Goal: Task Accomplishment & Management: Complete application form

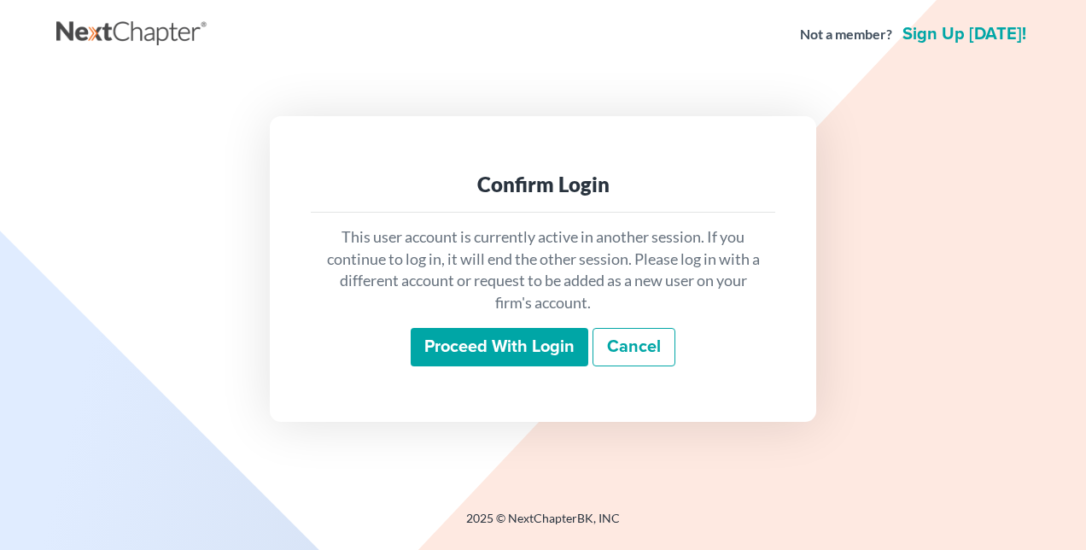
click at [513, 348] on input "Proceed with login" at bounding box center [500, 347] width 178 height 39
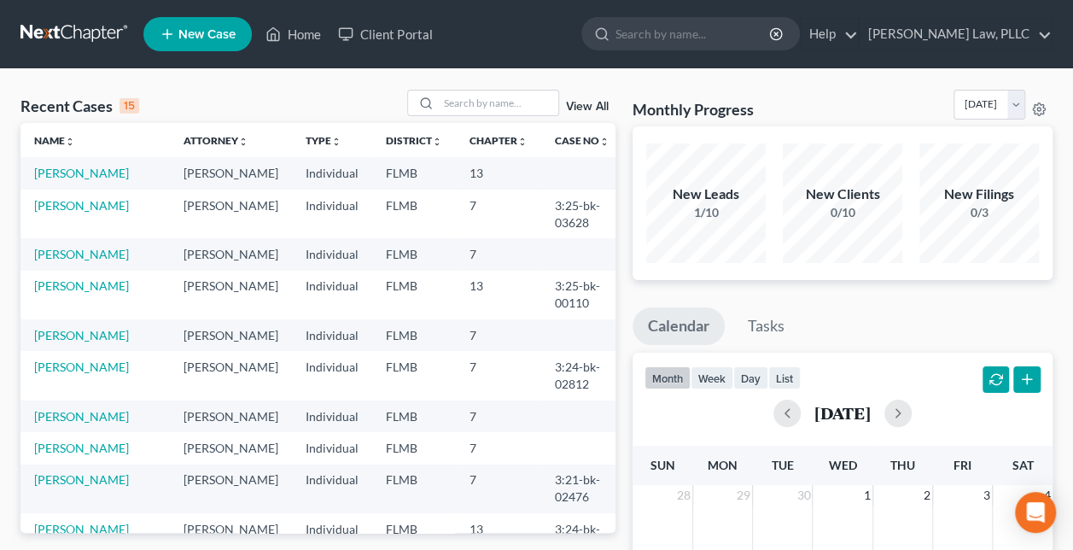
click at [513, 348] on div "Recent Cases 15 View All Name unfold_more expand_more expand_less Attorney unfo…" at bounding box center [318, 512] width 612 height 845
click at [67, 172] on link "Thomas, Dan" at bounding box center [81, 173] width 95 height 15
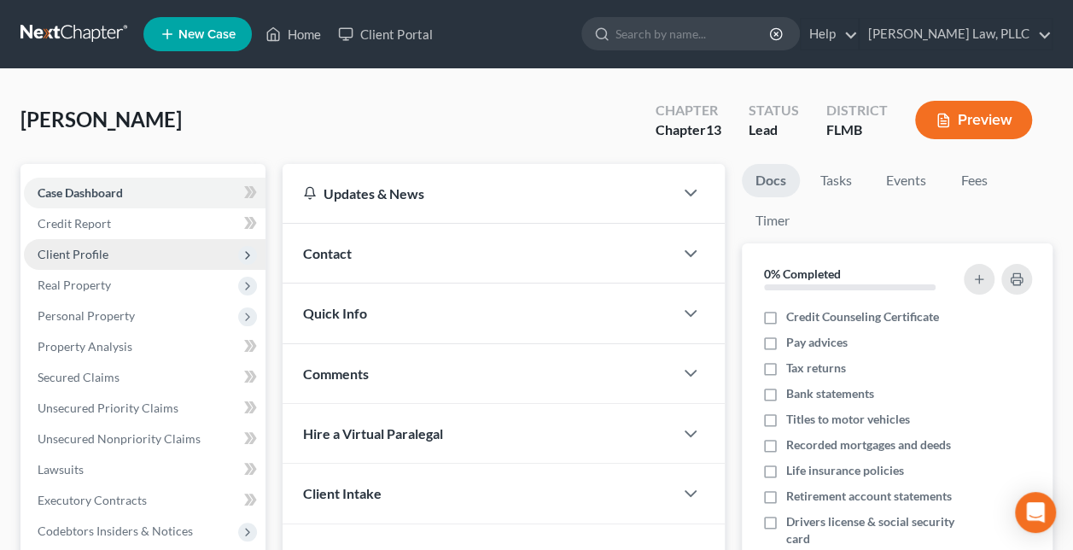
click at [114, 260] on span "Client Profile" at bounding box center [145, 254] width 242 height 31
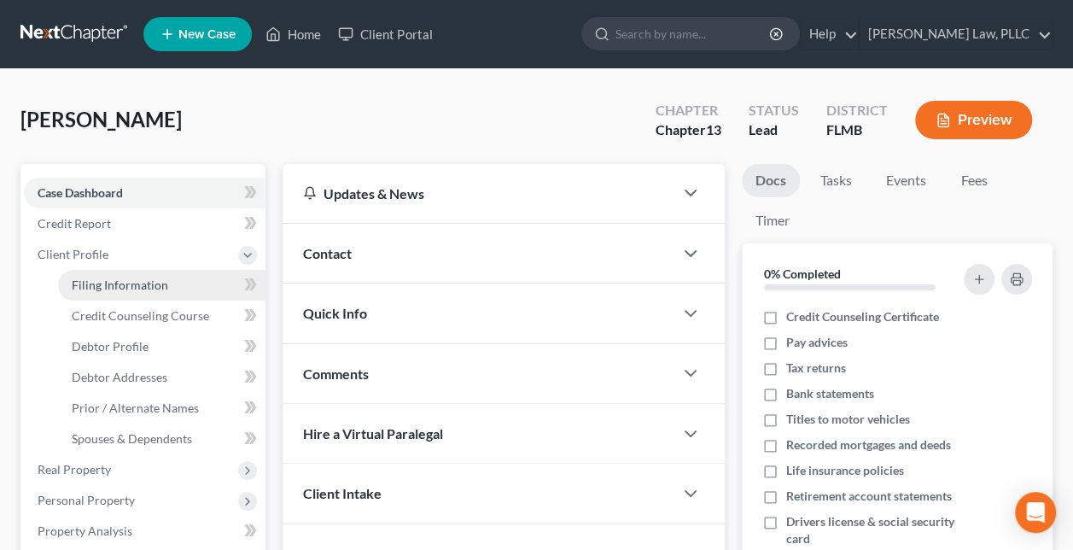
click at [114, 284] on span "Filing Information" at bounding box center [120, 285] width 97 height 15
select select "1"
select select "0"
select select "3"
select select "9"
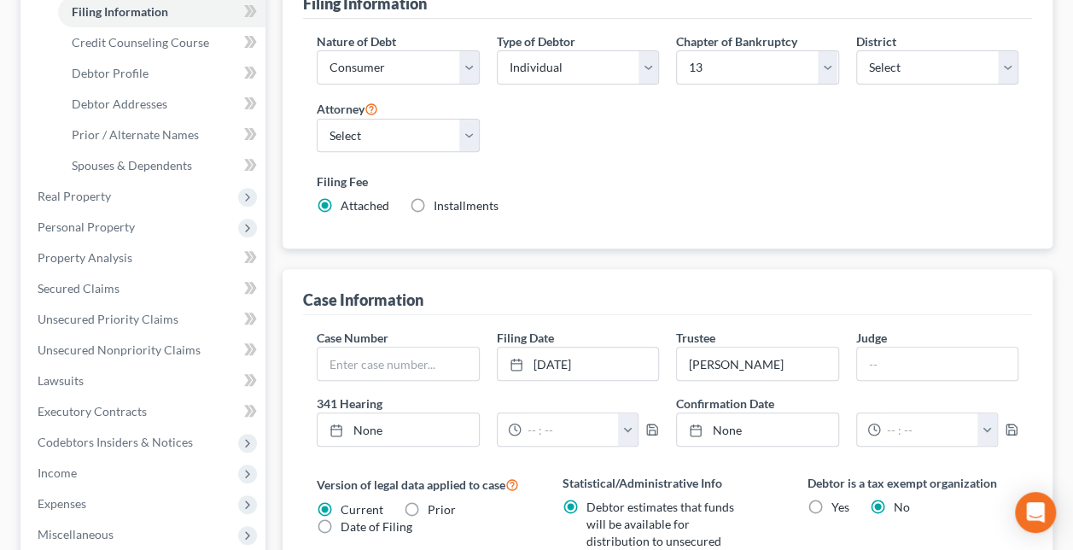
scroll to position [278, 0]
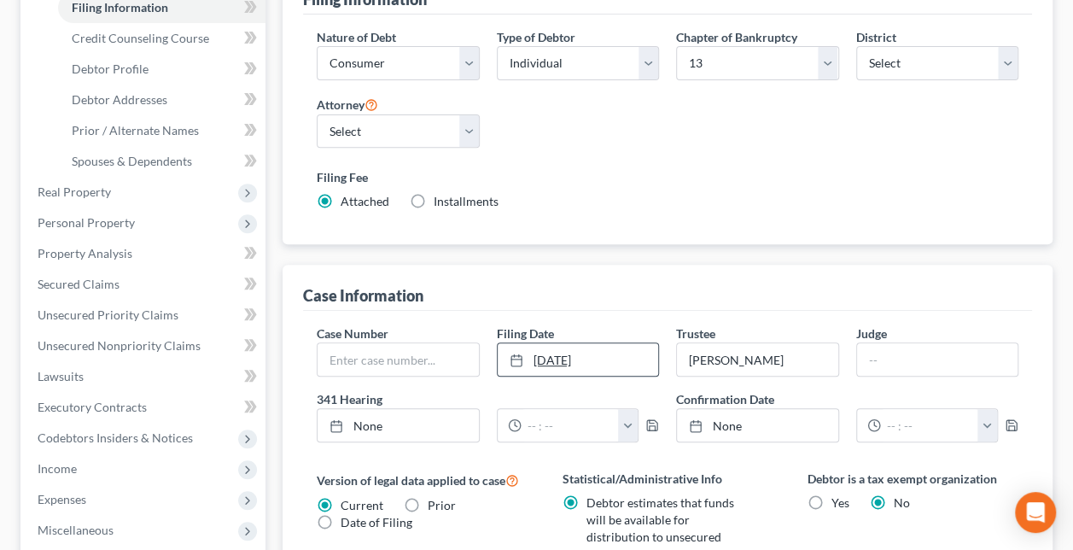
click at [549, 343] on link "10/8/2025" at bounding box center [578, 359] width 161 height 32
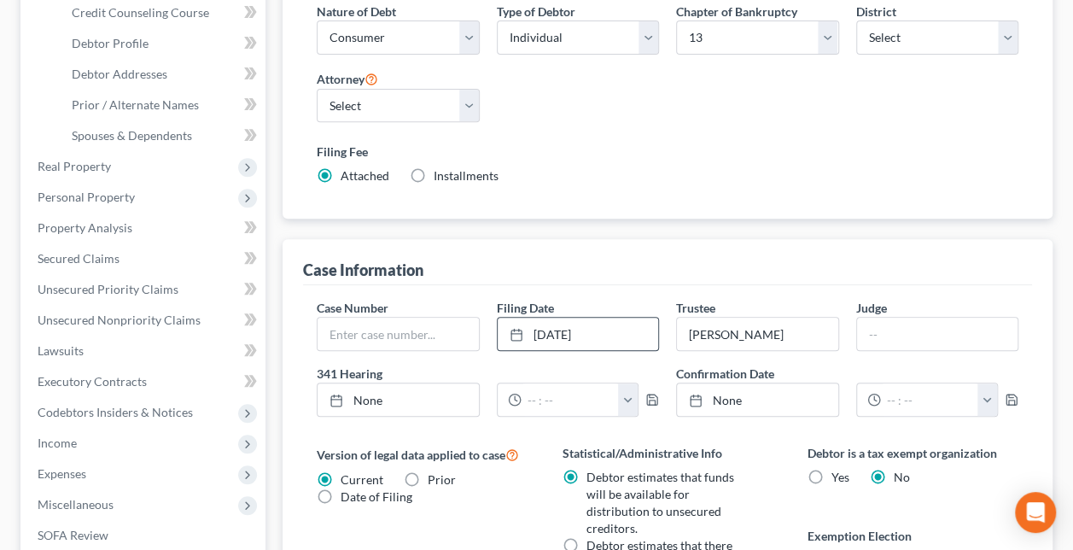
scroll to position [245, 0]
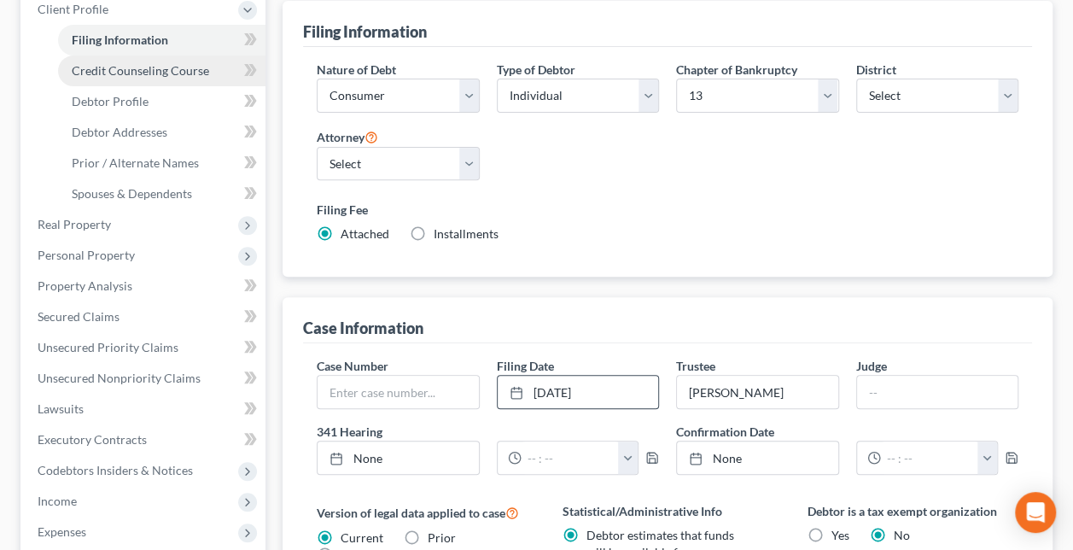
click at [121, 75] on span "Credit Counseling Course" at bounding box center [140, 70] width 137 height 15
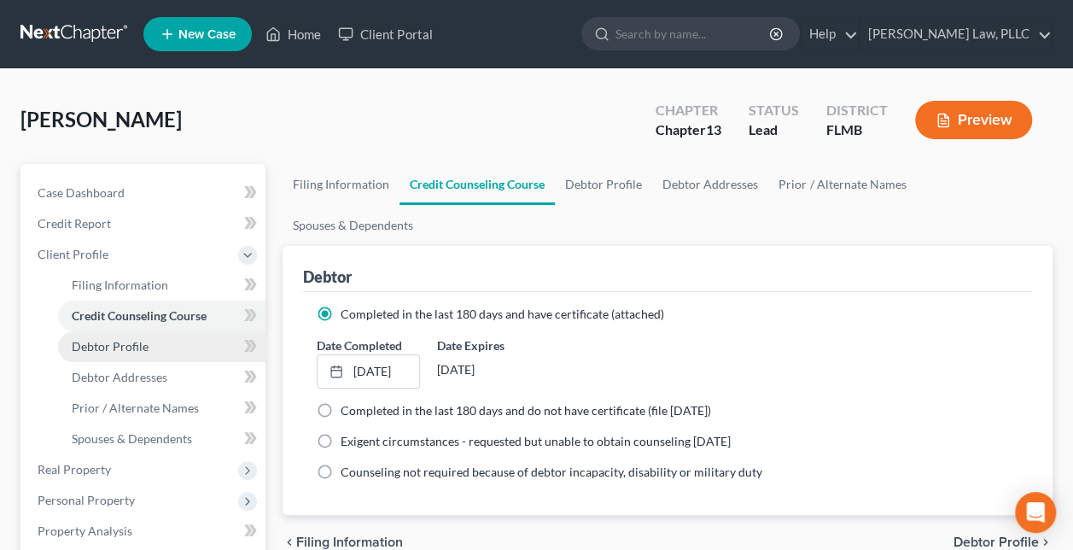
click at [126, 345] on span "Debtor Profile" at bounding box center [110, 346] width 77 height 15
select select "0"
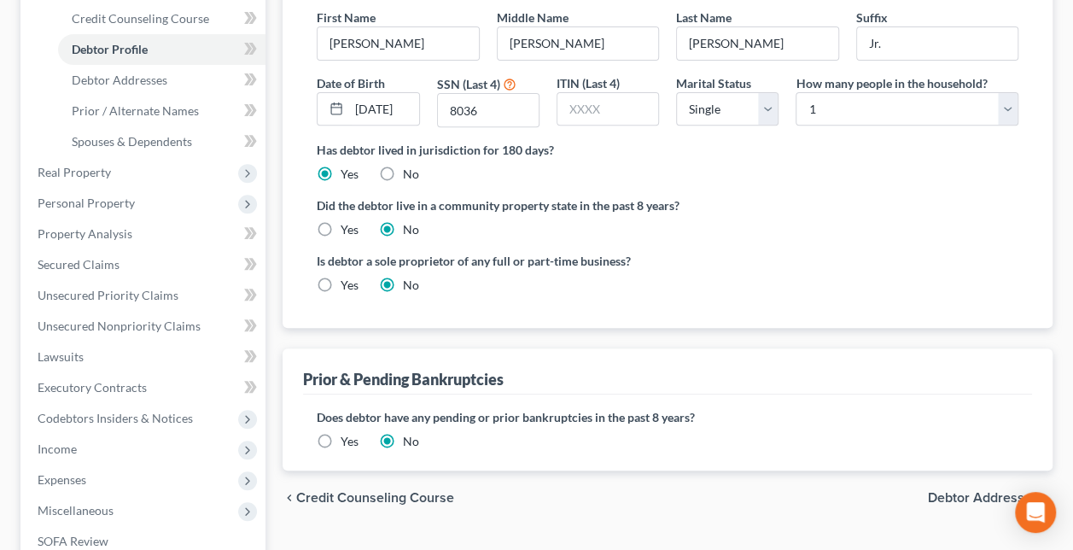
scroll to position [319, 0]
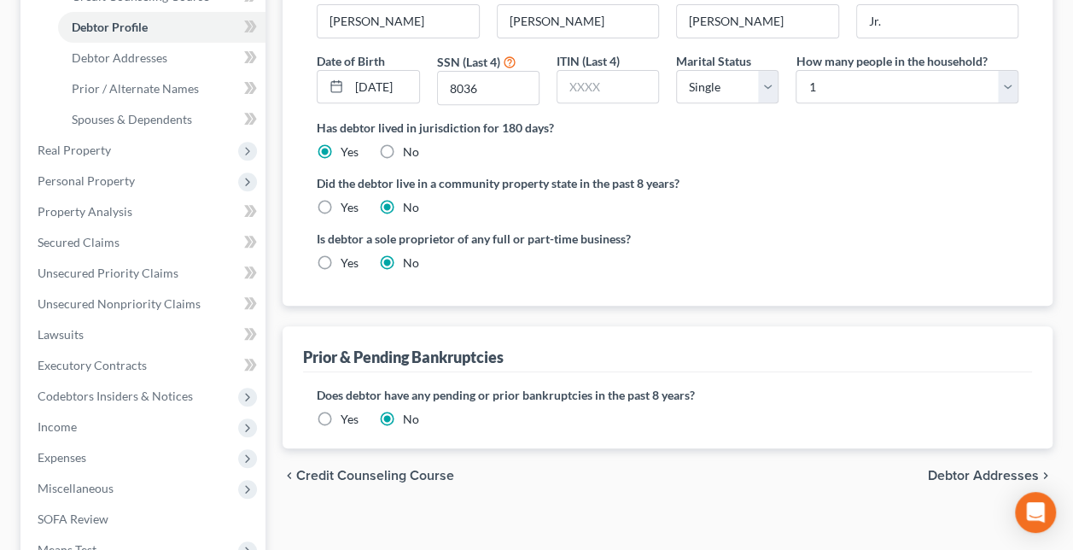
click at [341, 411] on label "Yes" at bounding box center [350, 419] width 18 height 17
click at [348, 411] on input "Yes" at bounding box center [353, 416] width 11 height 11
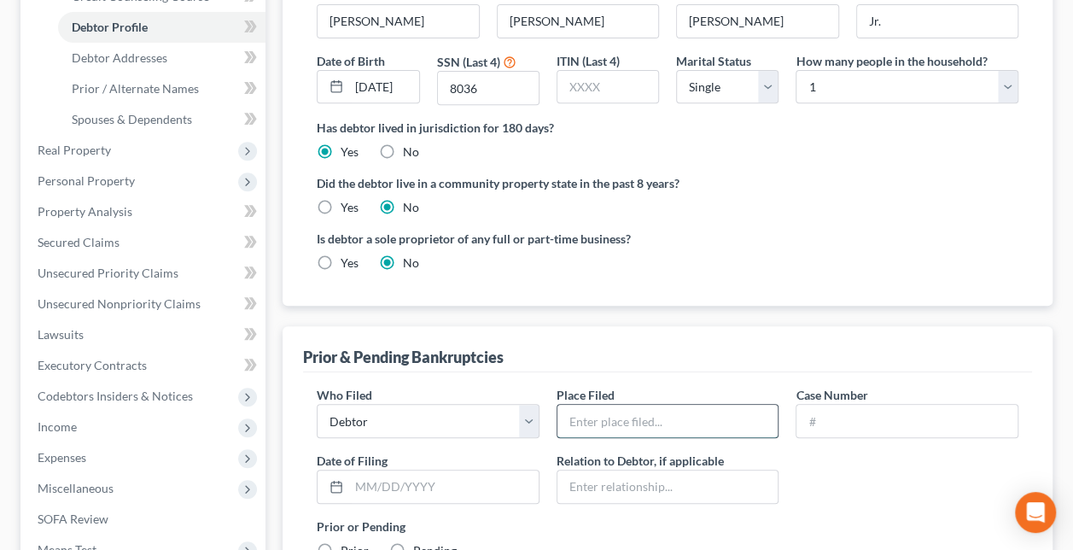
click at [704, 405] on input "text" at bounding box center [668, 421] width 221 height 32
type input "MDFL"
click at [865, 405] on input "text" at bounding box center [907, 421] width 221 height 32
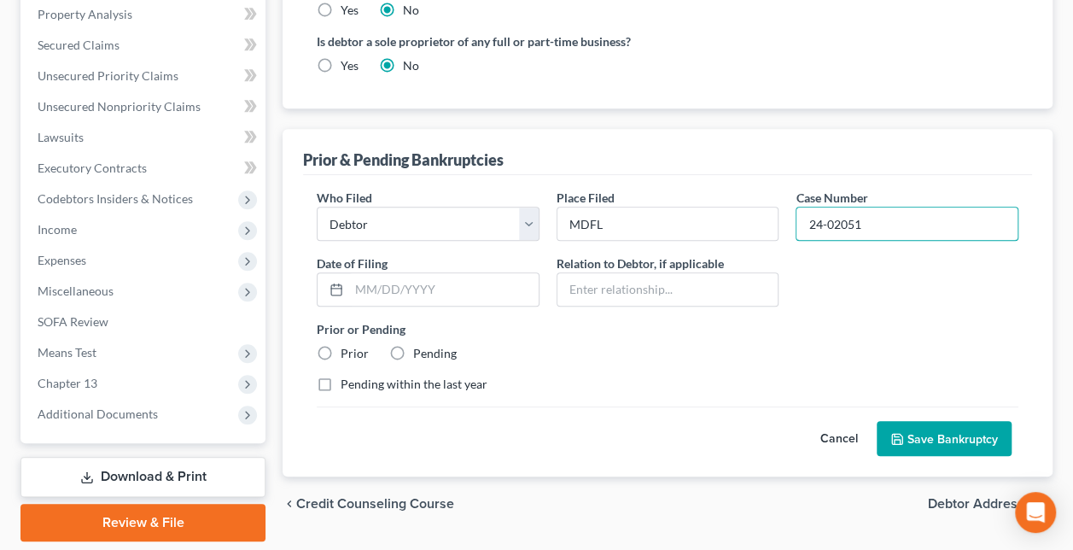
scroll to position [570, 0]
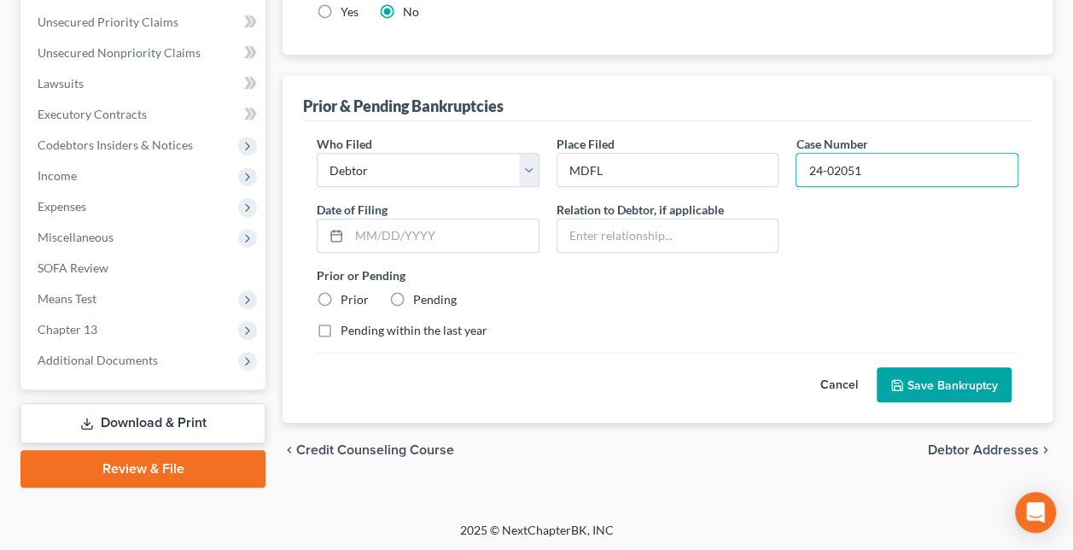
type input "24-02051"
click at [341, 291] on label "Prior" at bounding box center [355, 299] width 28 height 17
click at [348, 291] on input "Prior" at bounding box center [353, 296] width 11 height 11
radio input "true"
click at [341, 322] on label "Pending within the last year" at bounding box center [414, 330] width 147 height 17
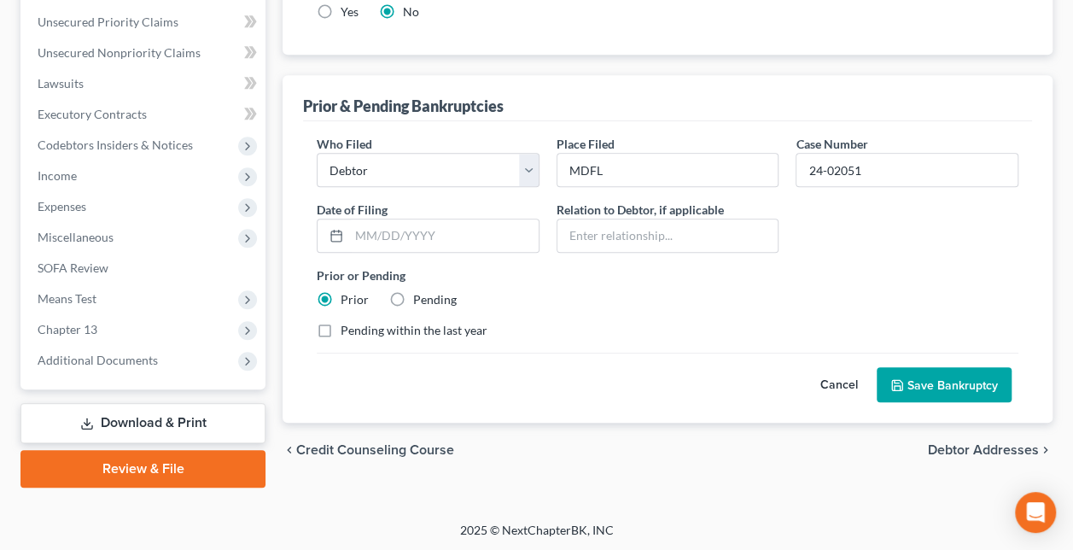
click at [348, 322] on input "Pending within the last year" at bounding box center [353, 327] width 11 height 11
checkbox input "true"
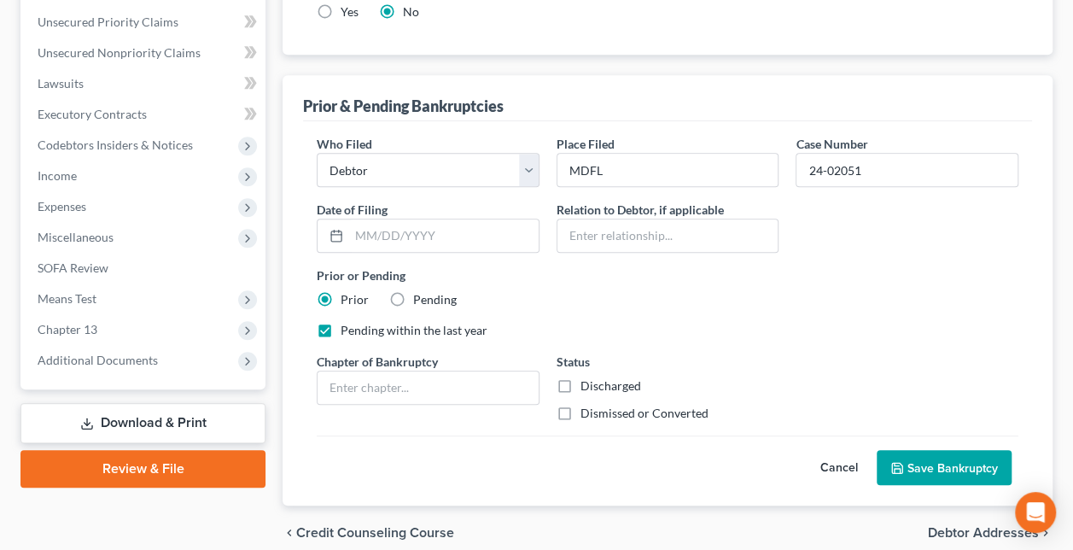
click at [581, 405] on label "Dismissed or Converted" at bounding box center [645, 413] width 128 height 17
click at [588, 405] on input "Dismissed or Converted" at bounding box center [593, 410] width 11 height 11
checkbox input "true"
click at [456, 371] on input "text" at bounding box center [428, 387] width 221 height 32
type input "13"
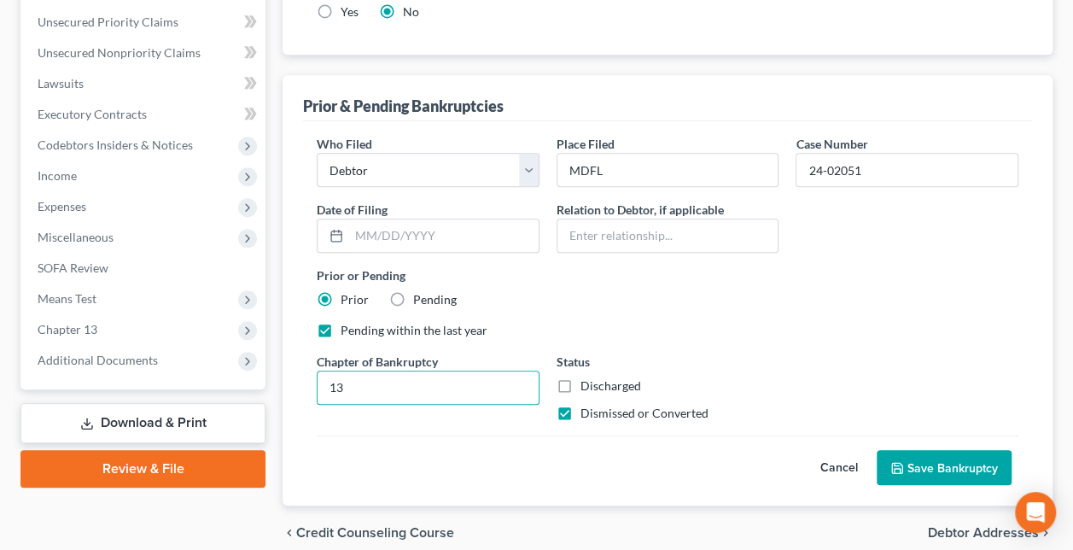
click at [942, 450] on button "Save Bankruptcy" at bounding box center [944, 468] width 135 height 36
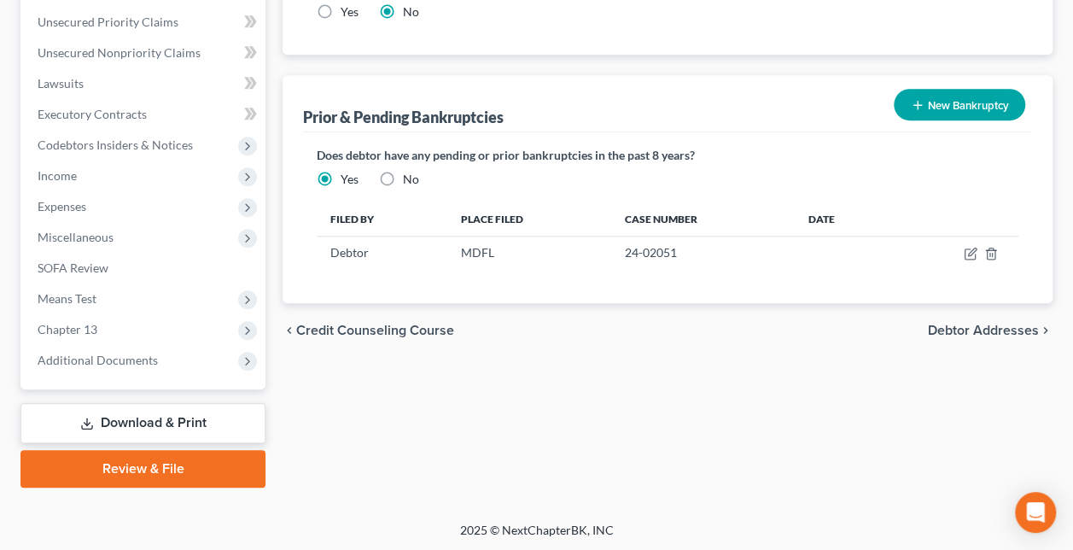
click at [184, 421] on link "Download & Print" at bounding box center [142, 423] width 245 height 40
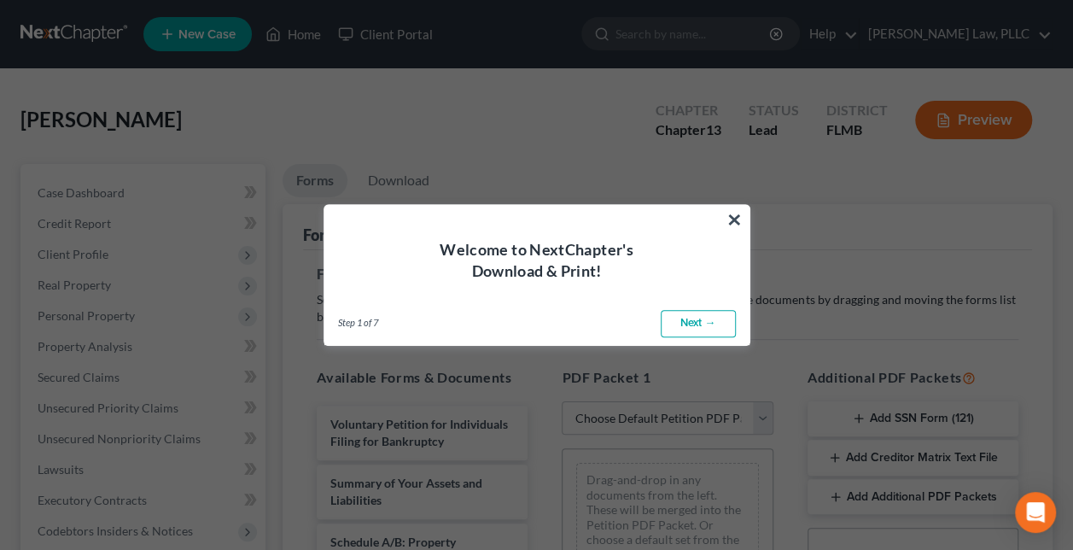
click at [713, 322] on link "Next →" at bounding box center [698, 323] width 75 height 27
select select "0"
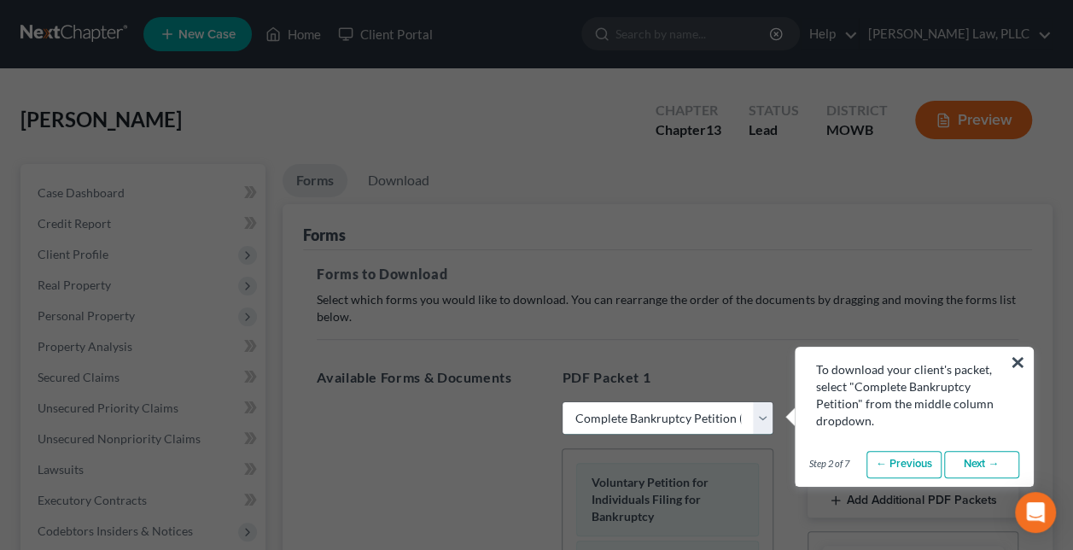
click at [766, 412] on select "Choose Default Petition PDF Packet Complete Bankruptcy Petition (all forms and …" at bounding box center [667, 418] width 211 height 34
click at [562, 401] on select "Choose Default Petition PDF Packet Complete Bankruptcy Petition (all forms and …" at bounding box center [667, 418] width 211 height 34
click at [968, 459] on link "Next →" at bounding box center [982, 464] width 75 height 27
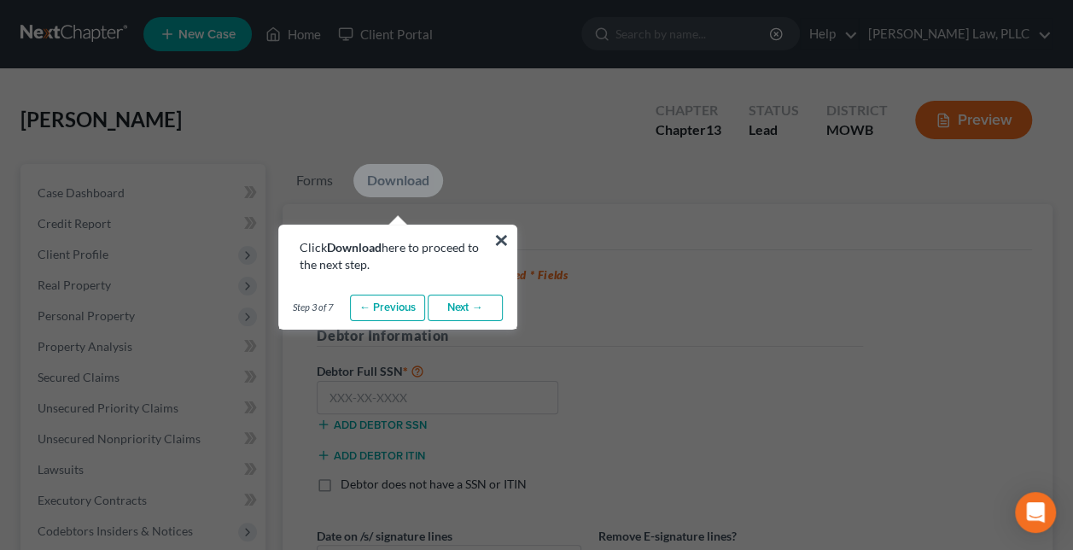
click at [469, 303] on link "Next →" at bounding box center [465, 308] width 75 height 27
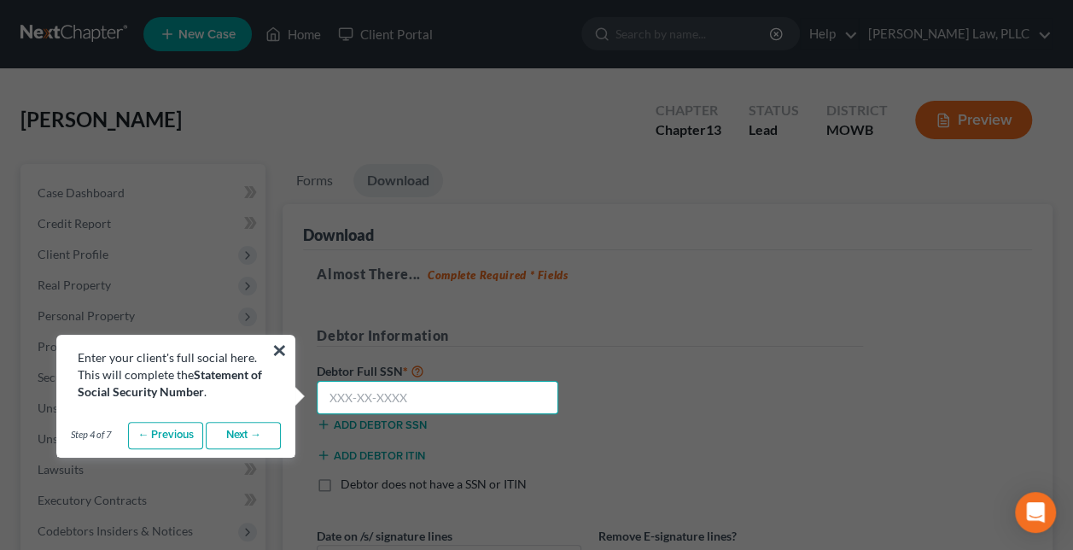
click at [434, 401] on input "text" at bounding box center [438, 398] width 242 height 34
type input "265-90-8036"
click at [238, 435] on link "Next →" at bounding box center [243, 435] width 75 height 27
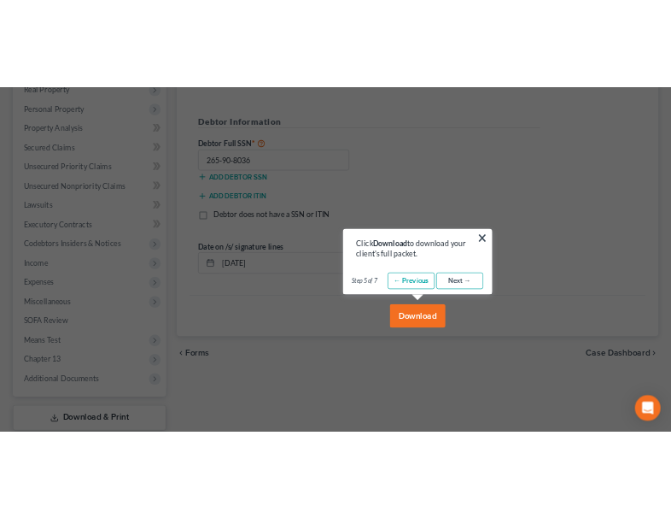
scroll to position [331, 0]
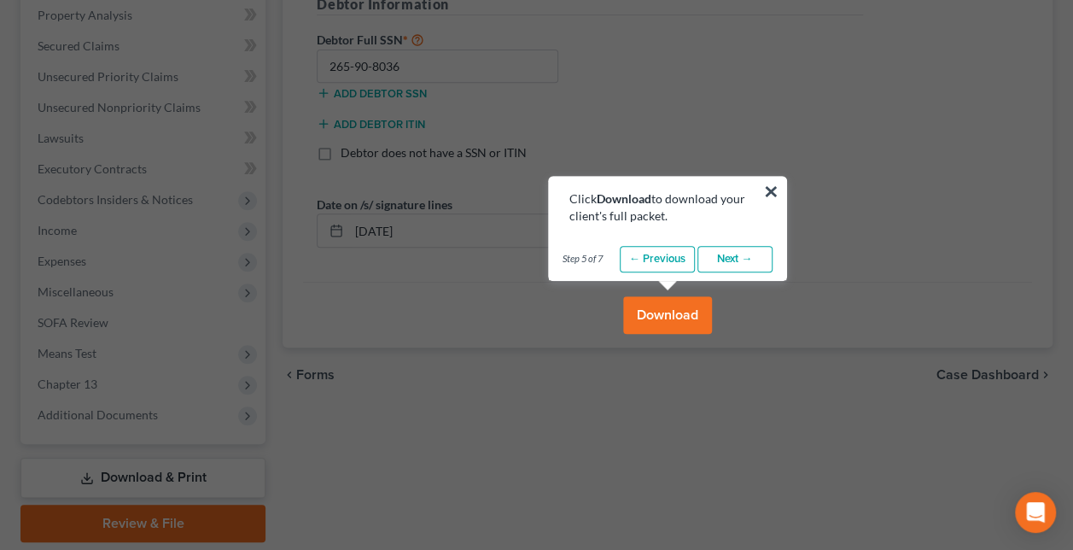
click at [681, 307] on button "Download" at bounding box center [667, 315] width 89 height 38
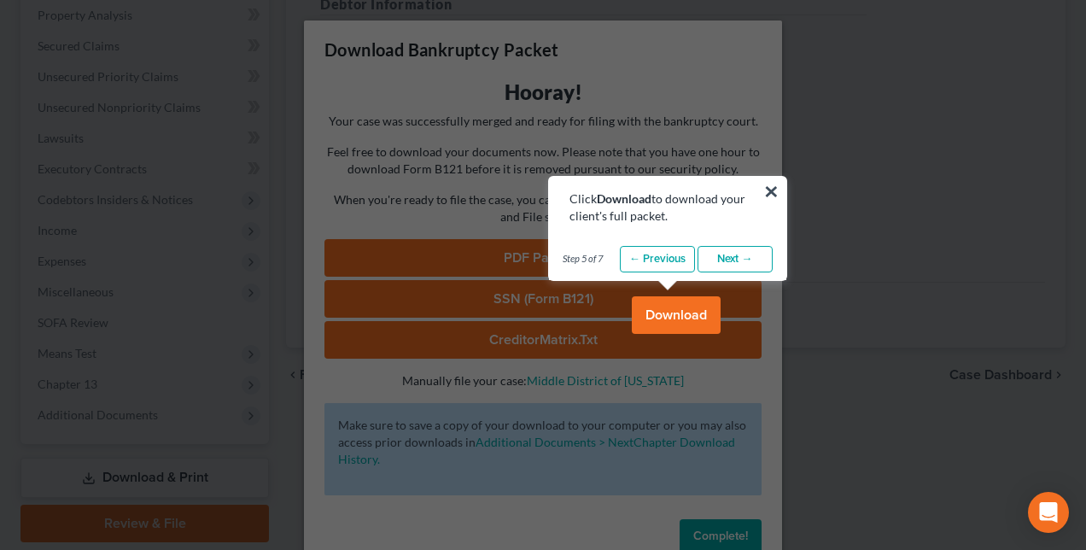
click at [685, 307] on button "Download" at bounding box center [676, 315] width 89 height 38
click at [772, 190] on button "×" at bounding box center [771, 191] width 16 height 27
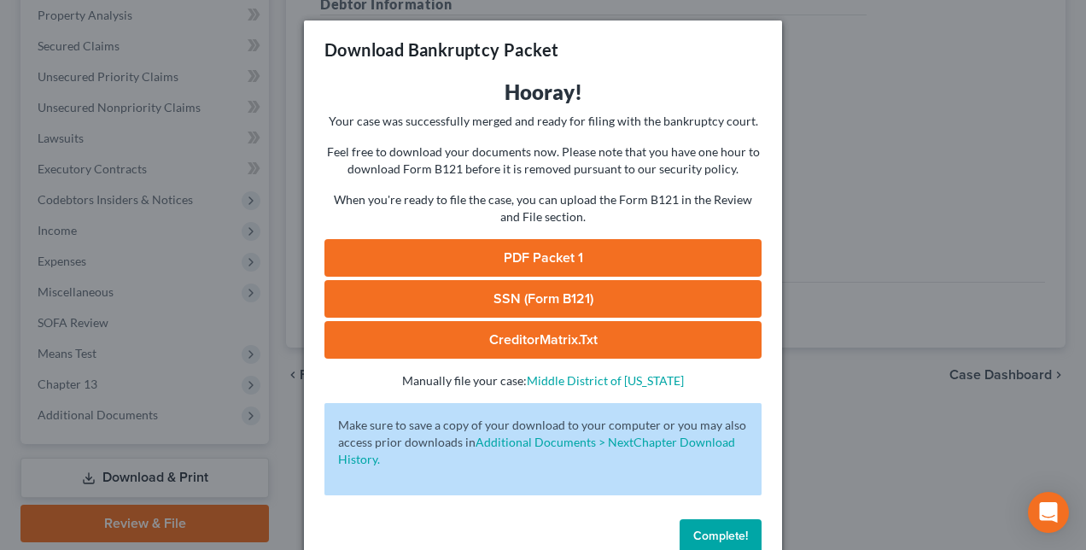
click at [571, 256] on link "PDF Packet 1" at bounding box center [543, 258] width 437 height 38
click at [583, 297] on link "SSN (Form B121)" at bounding box center [543, 299] width 437 height 38
click at [563, 330] on link "CreditorMatrix.txt" at bounding box center [543, 340] width 437 height 38
click at [500, 342] on link "CreditorMatrix.txt" at bounding box center [543, 340] width 437 height 38
